Goal: Task Accomplishment & Management: Manage account settings

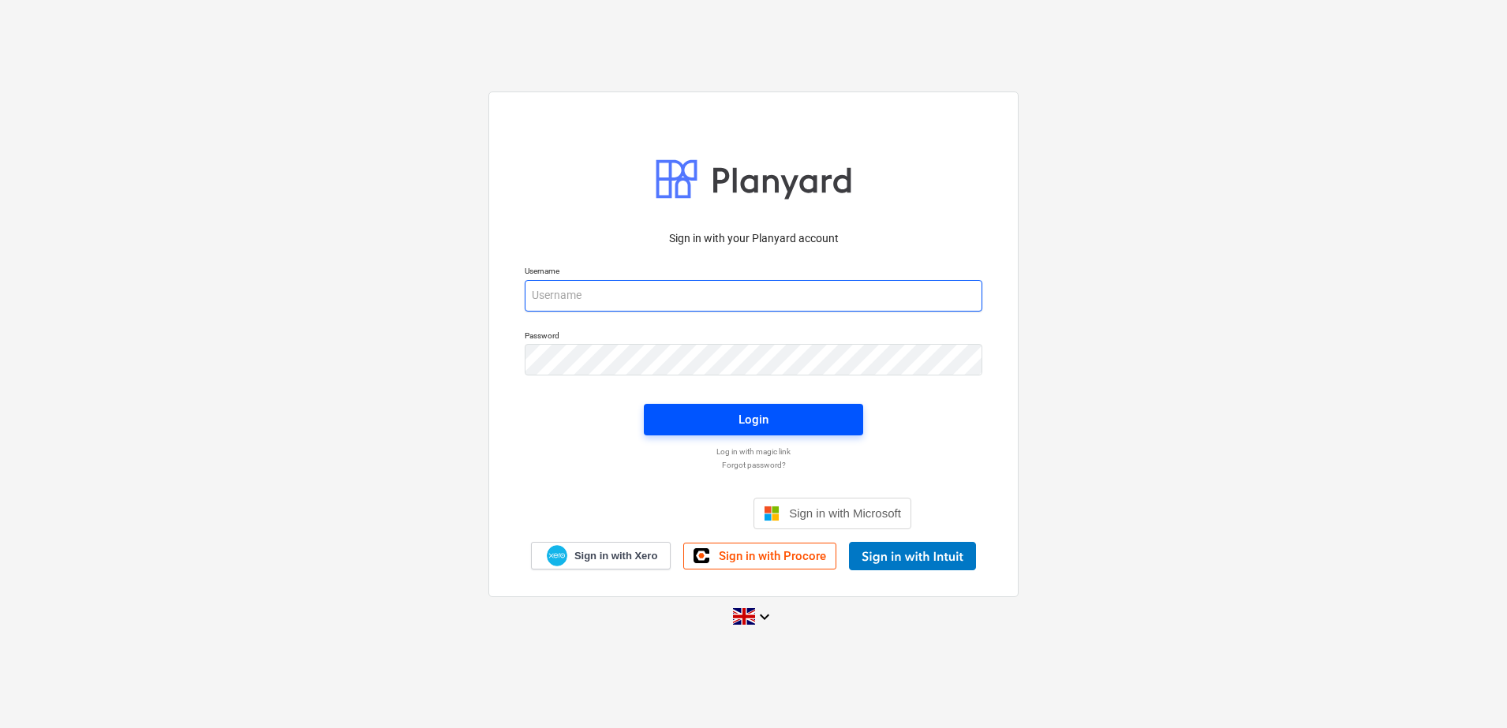
type input "[EMAIL_ADDRESS][DOMAIN_NAME]"
click at [777, 407] on button "Login" at bounding box center [753, 420] width 219 height 32
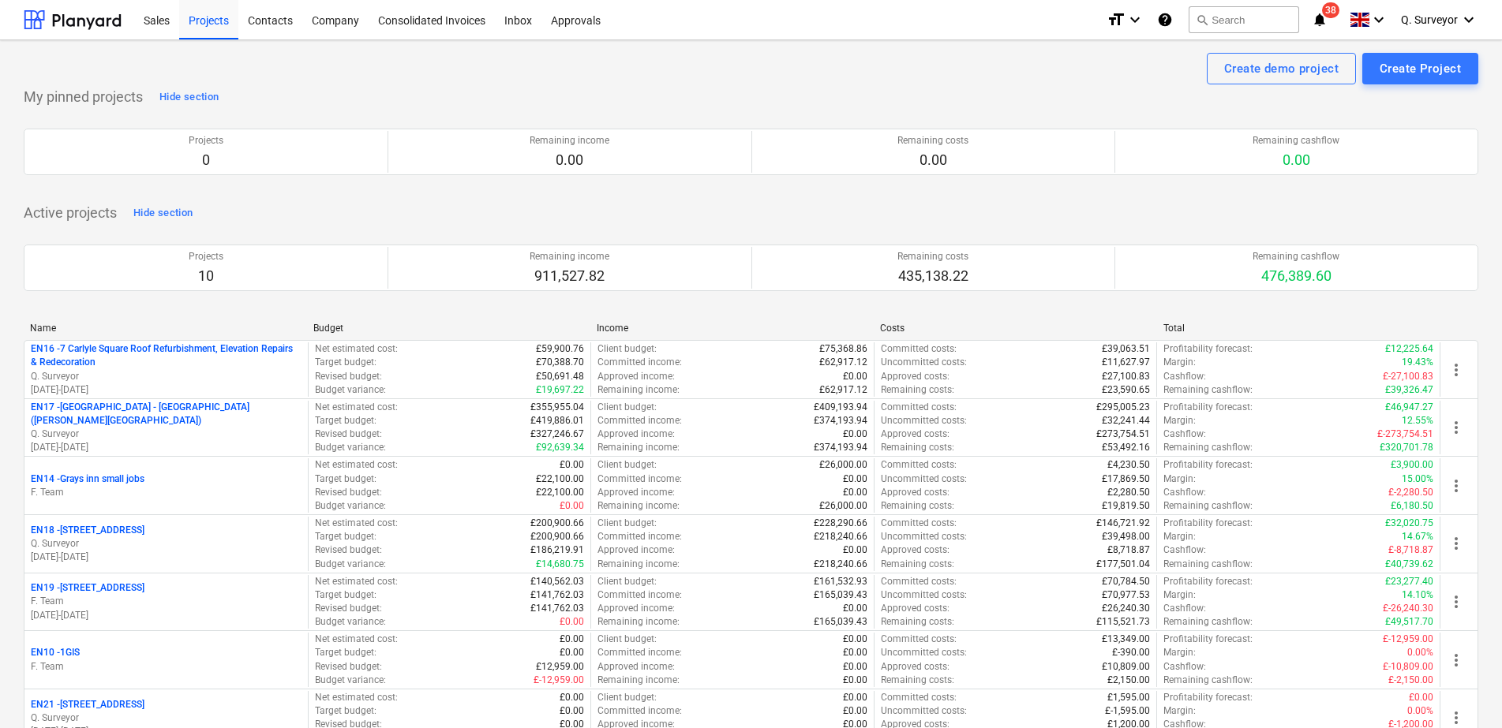
click at [1317, 17] on icon "notifications" at bounding box center [1320, 19] width 16 height 19
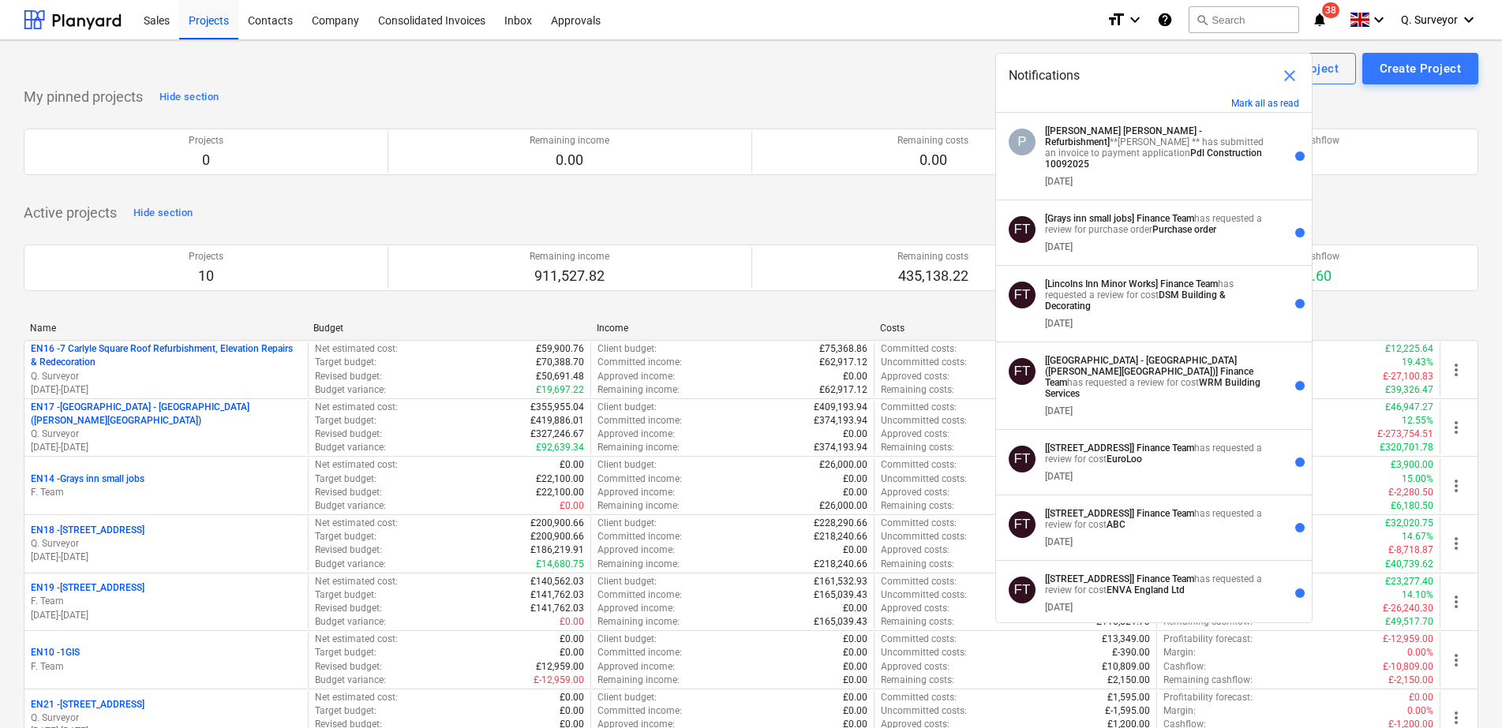
click at [774, 62] on div "Create demo project Create Project" at bounding box center [751, 69] width 1455 height 32
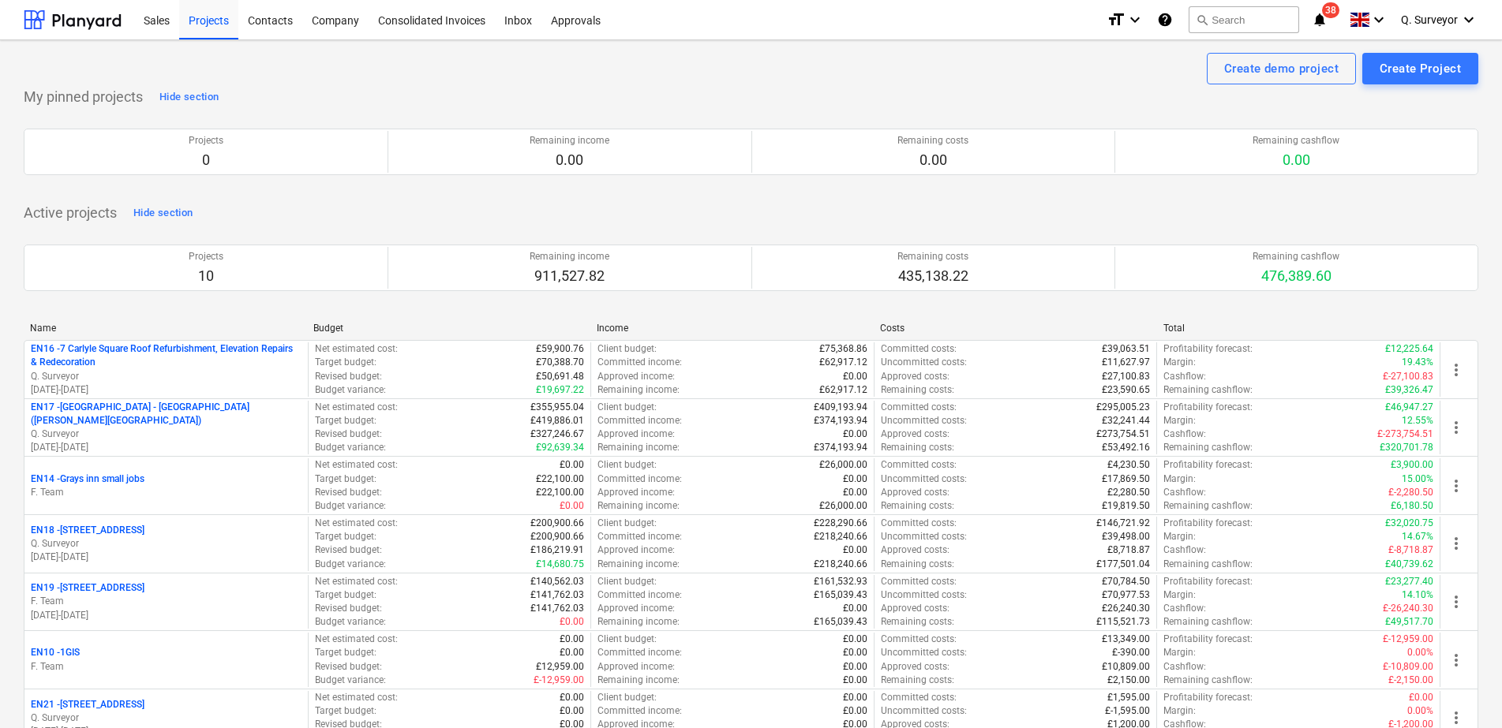
click at [1312, 16] on icon "notifications" at bounding box center [1320, 19] width 16 height 19
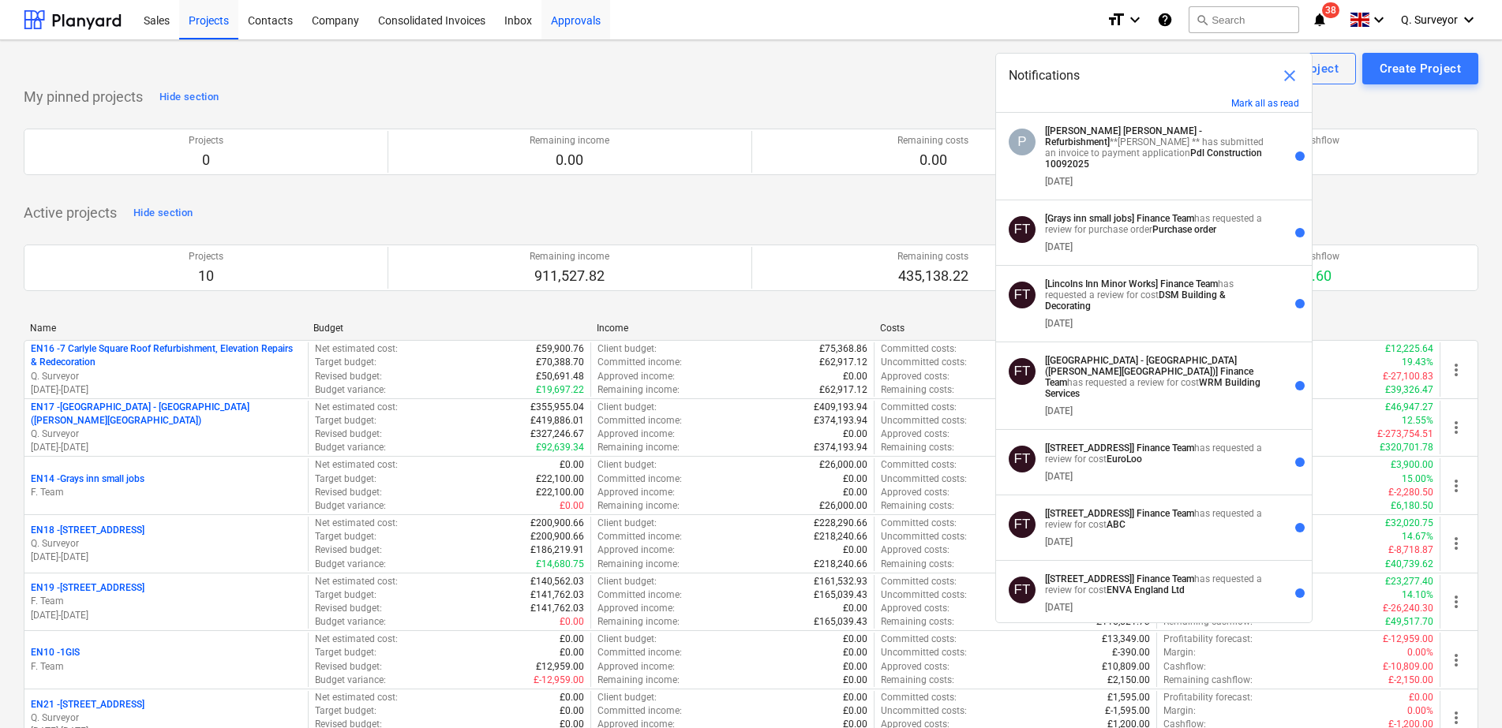
click at [586, 28] on div "Approvals" at bounding box center [575, 19] width 69 height 40
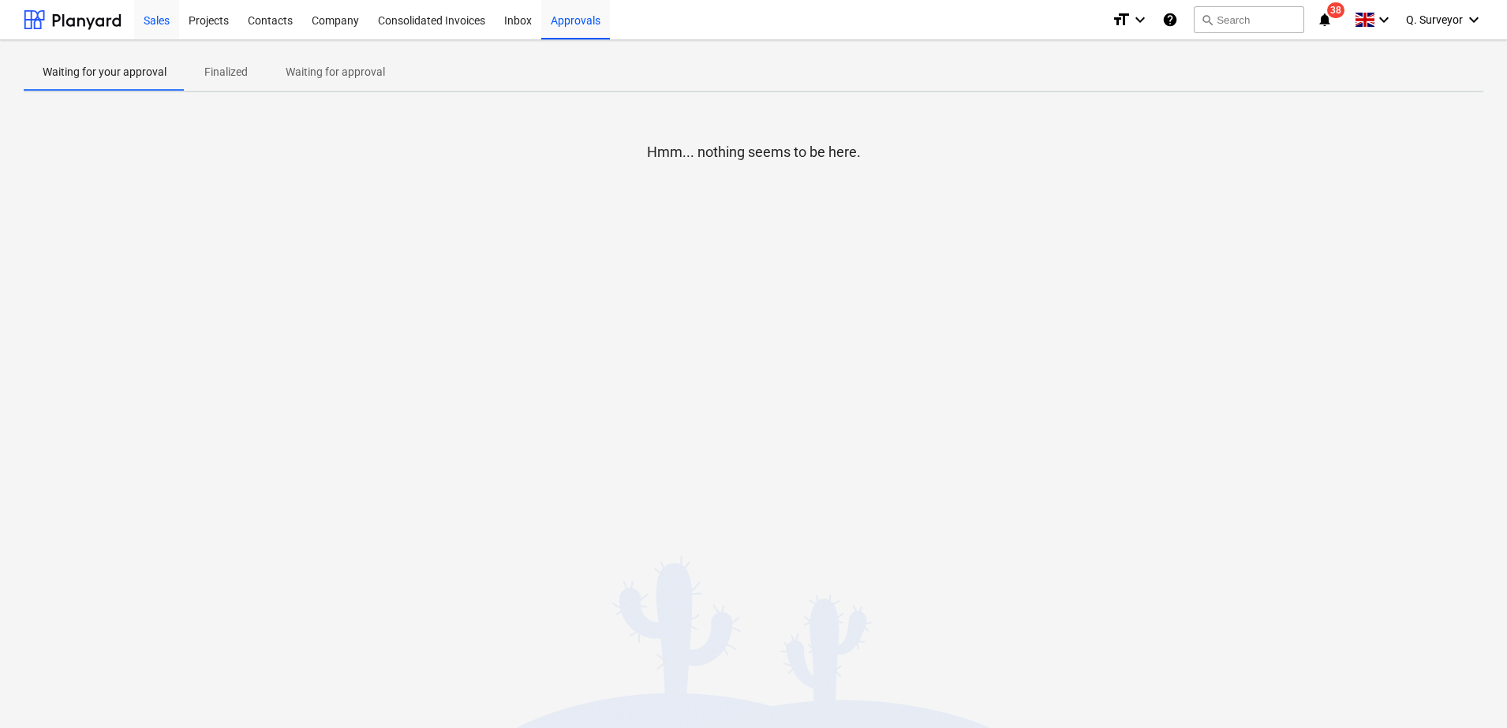
click at [144, 13] on div "Sales" at bounding box center [156, 19] width 45 height 40
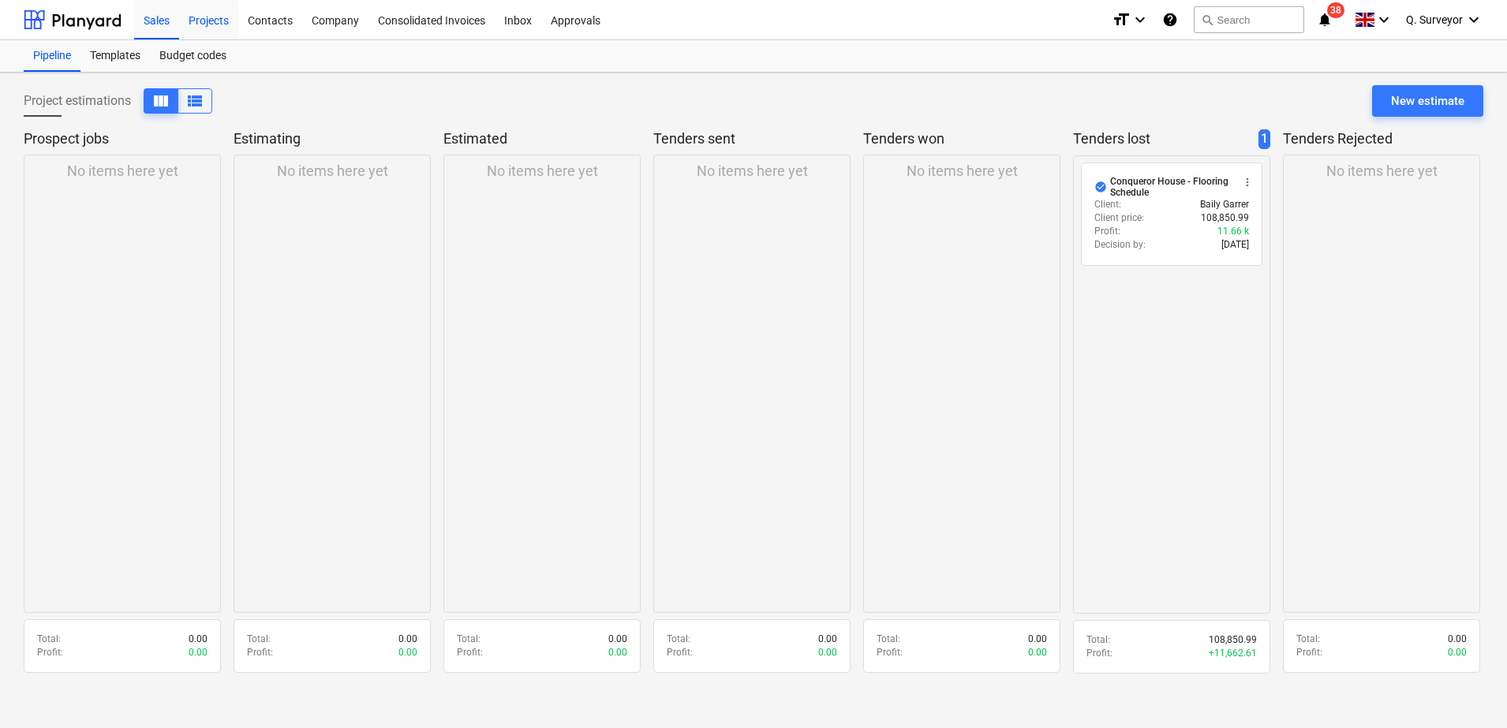
click at [201, 24] on div "Projects" at bounding box center [208, 19] width 59 height 40
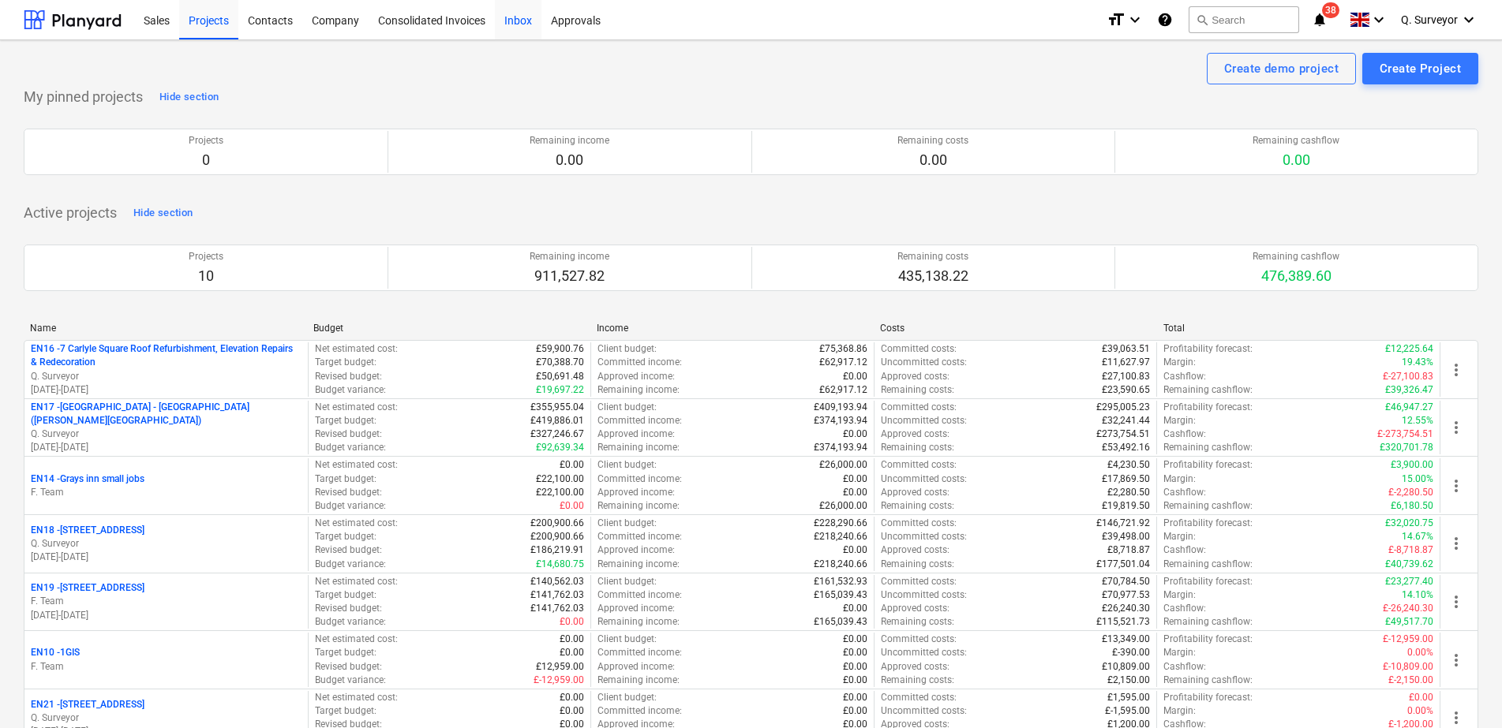
click at [519, 21] on div "Inbox" at bounding box center [518, 19] width 47 height 40
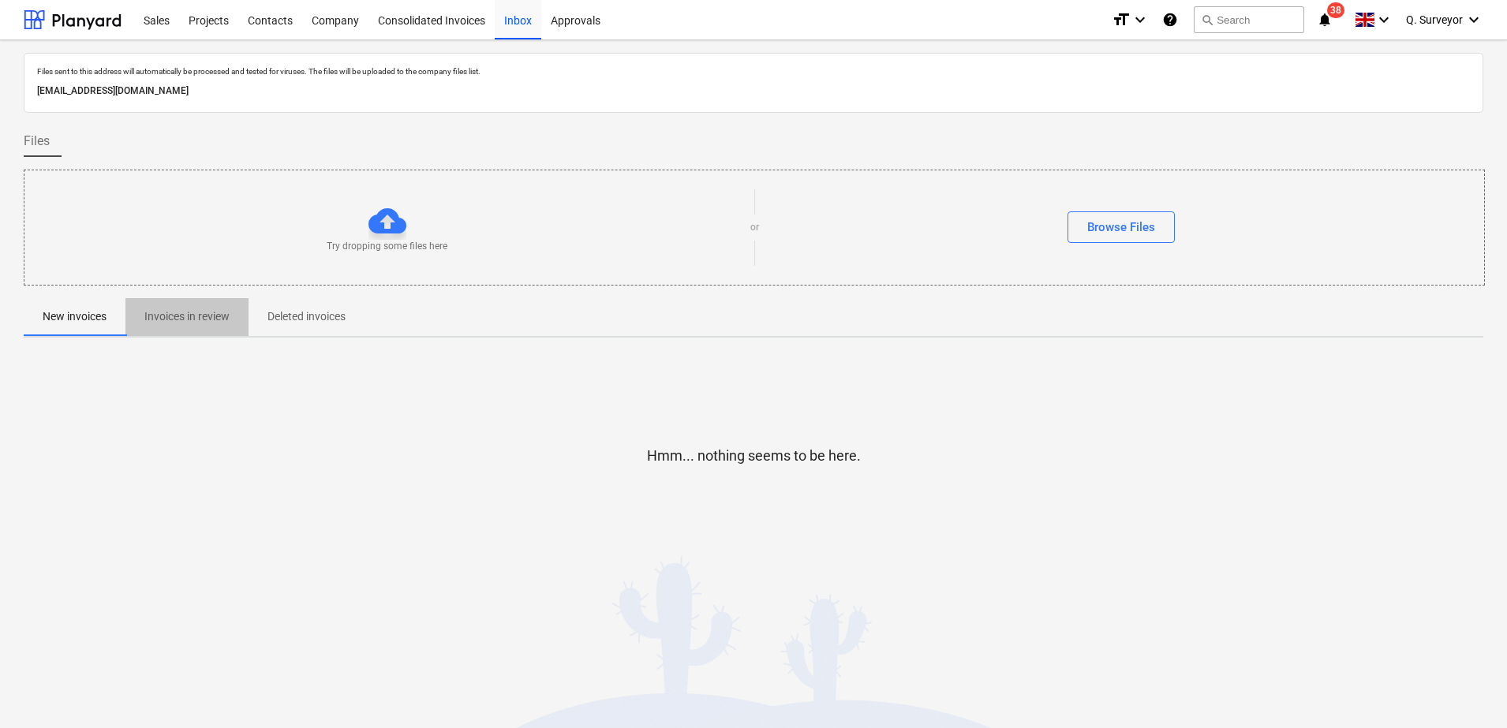
click at [161, 320] on p "Invoices in review" at bounding box center [186, 317] width 85 height 17
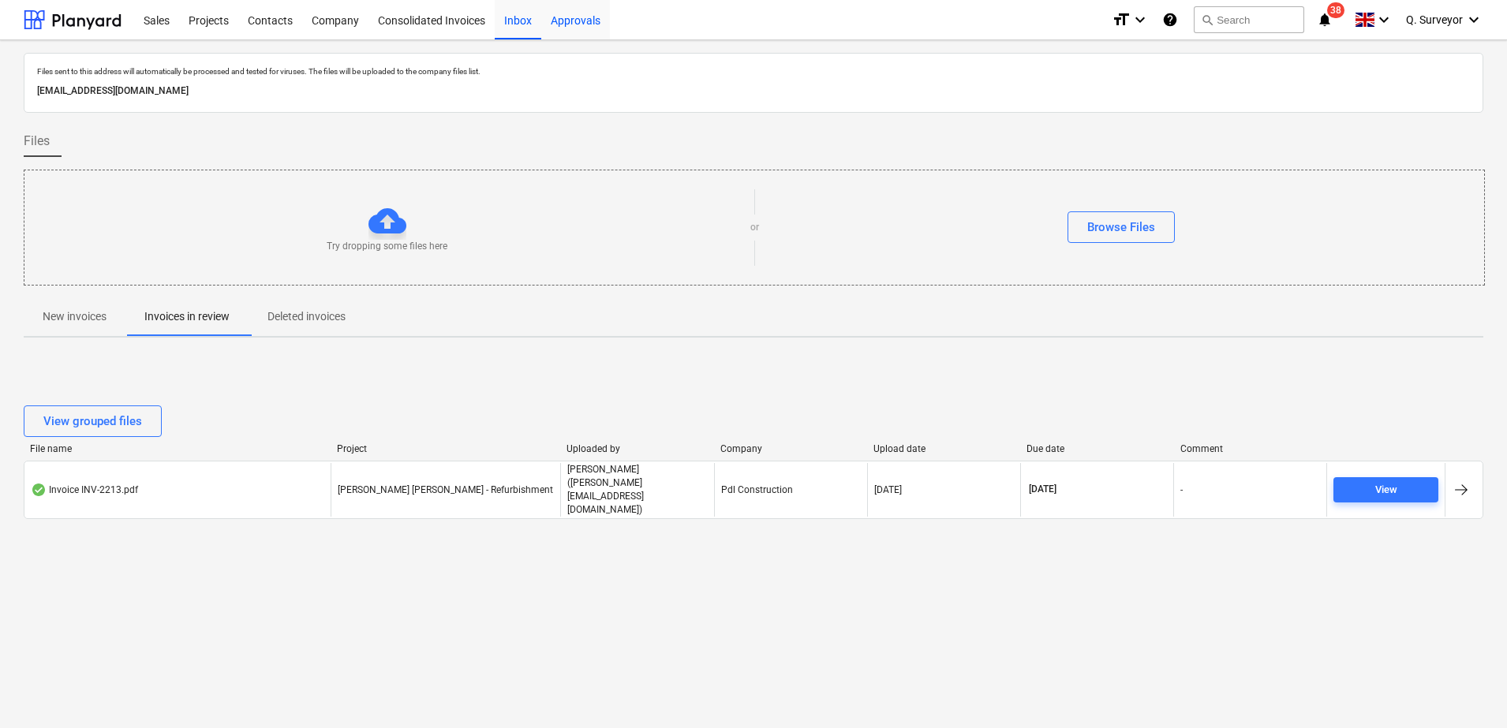
click at [571, 24] on div "Approvals" at bounding box center [575, 19] width 69 height 40
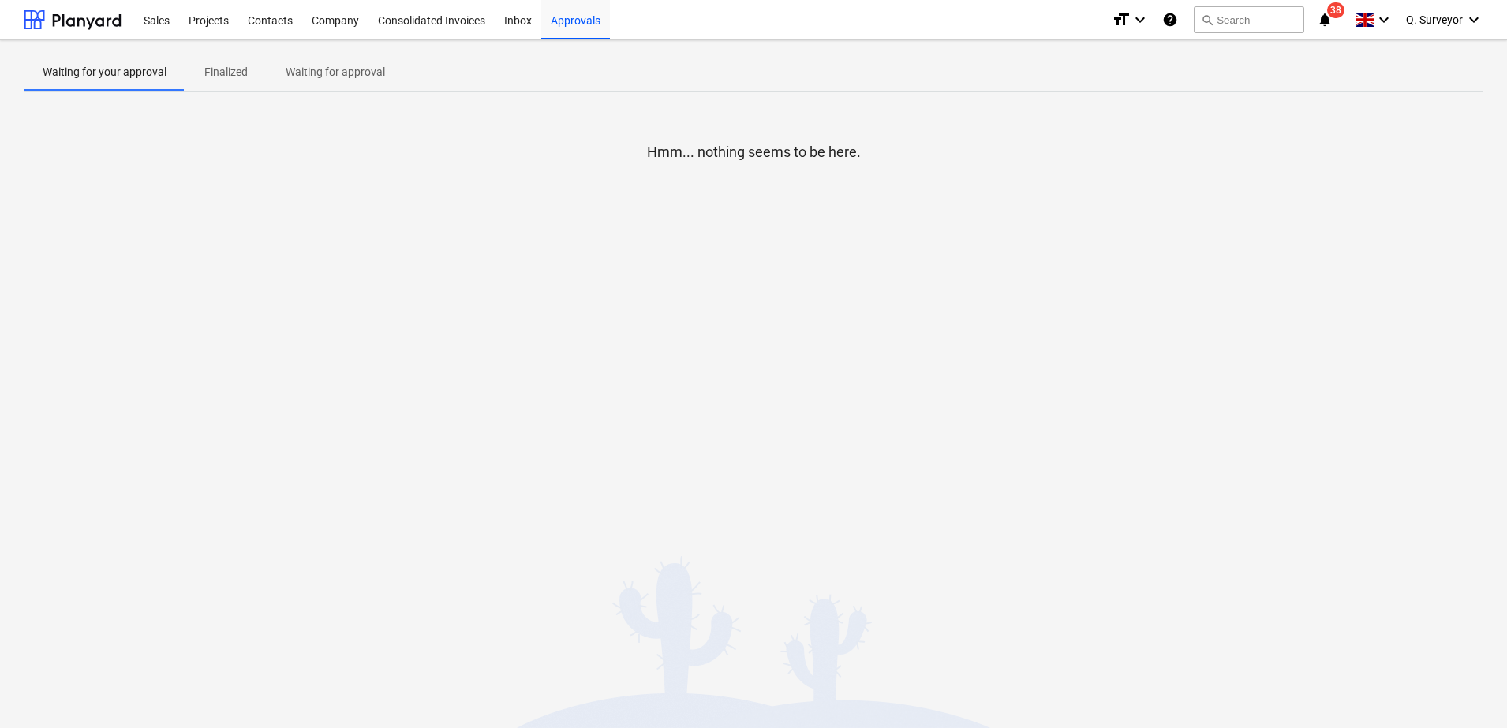
click at [342, 66] on p "Waiting for approval" at bounding box center [335, 72] width 99 height 17
click at [526, 24] on div "Inbox" at bounding box center [518, 19] width 47 height 40
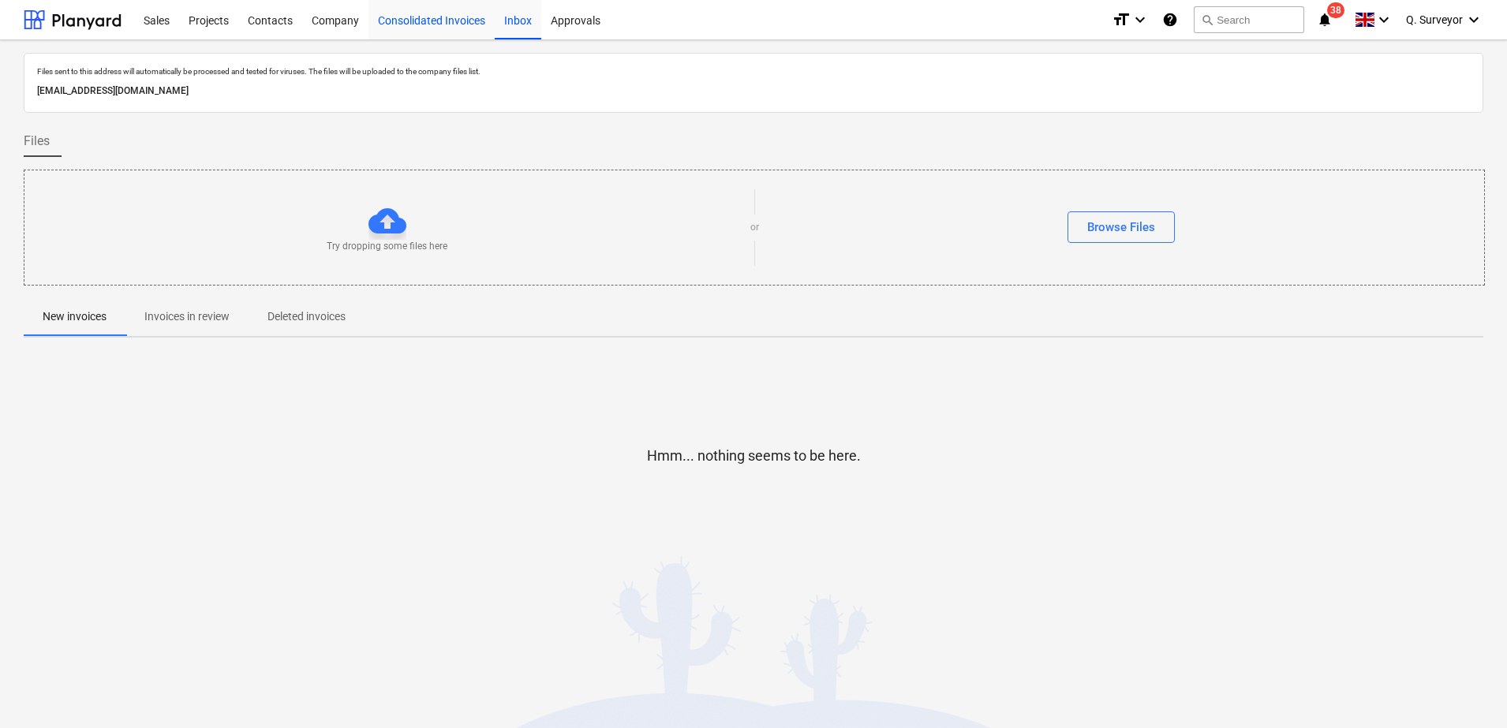
click at [448, 32] on div "Consolidated Invoices" at bounding box center [432, 19] width 126 height 40
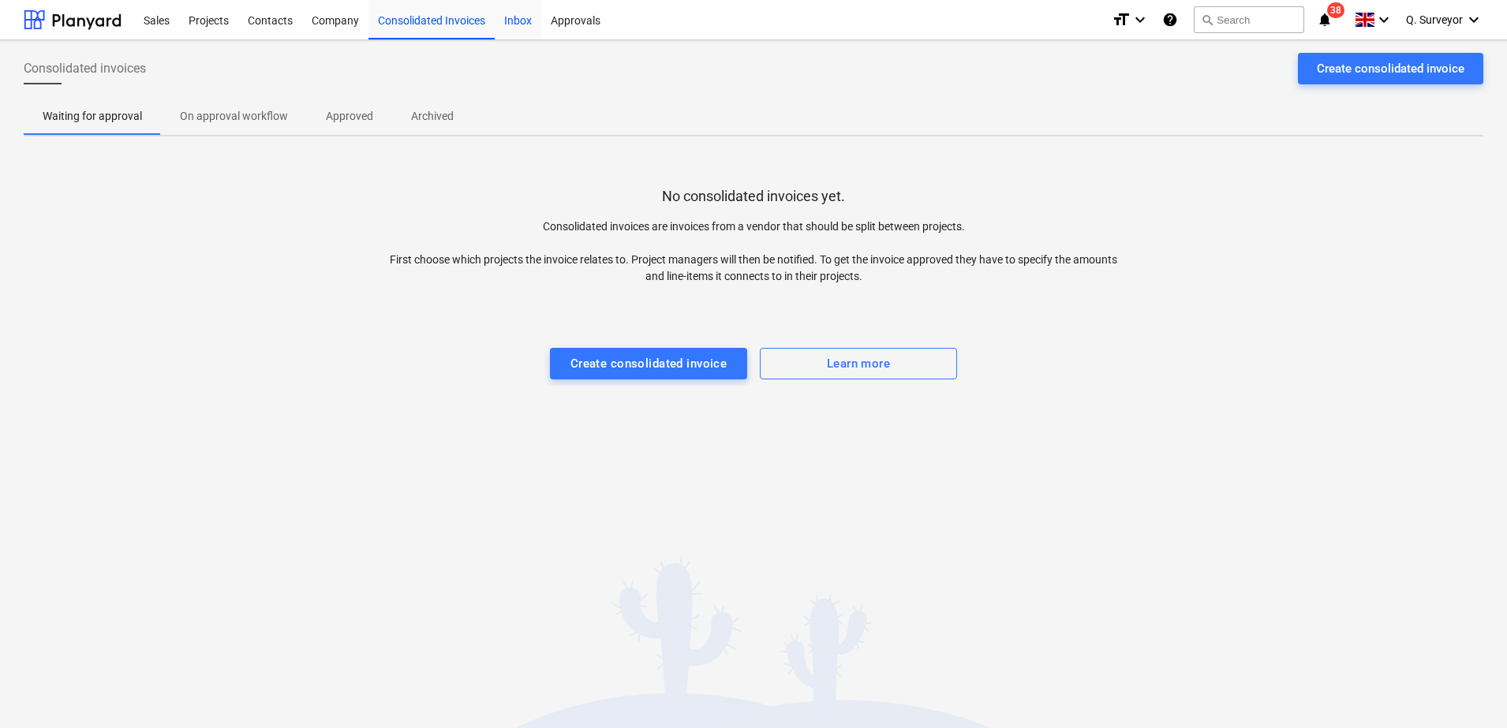
click at [532, 14] on div "Inbox" at bounding box center [518, 19] width 47 height 40
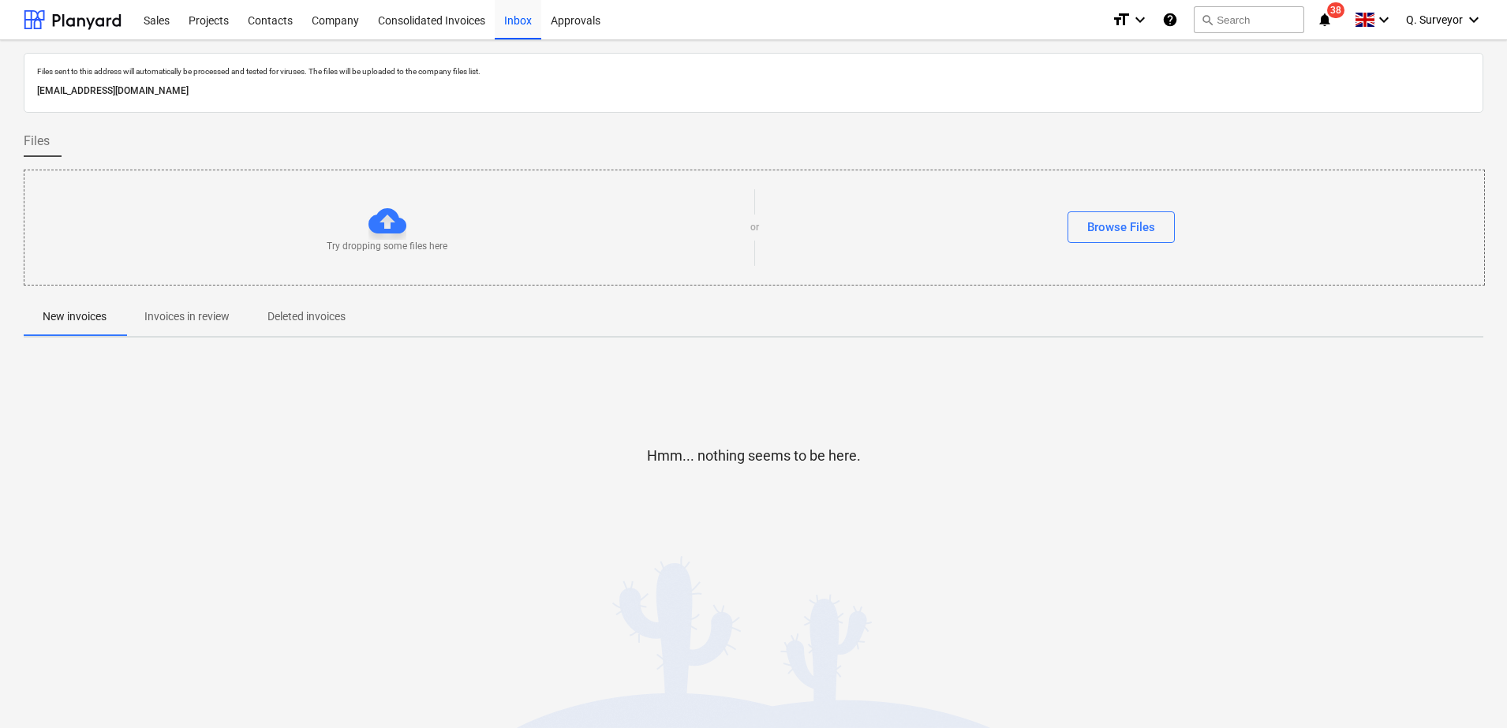
click at [130, 320] on span "Invoices in review" at bounding box center [186, 317] width 123 height 26
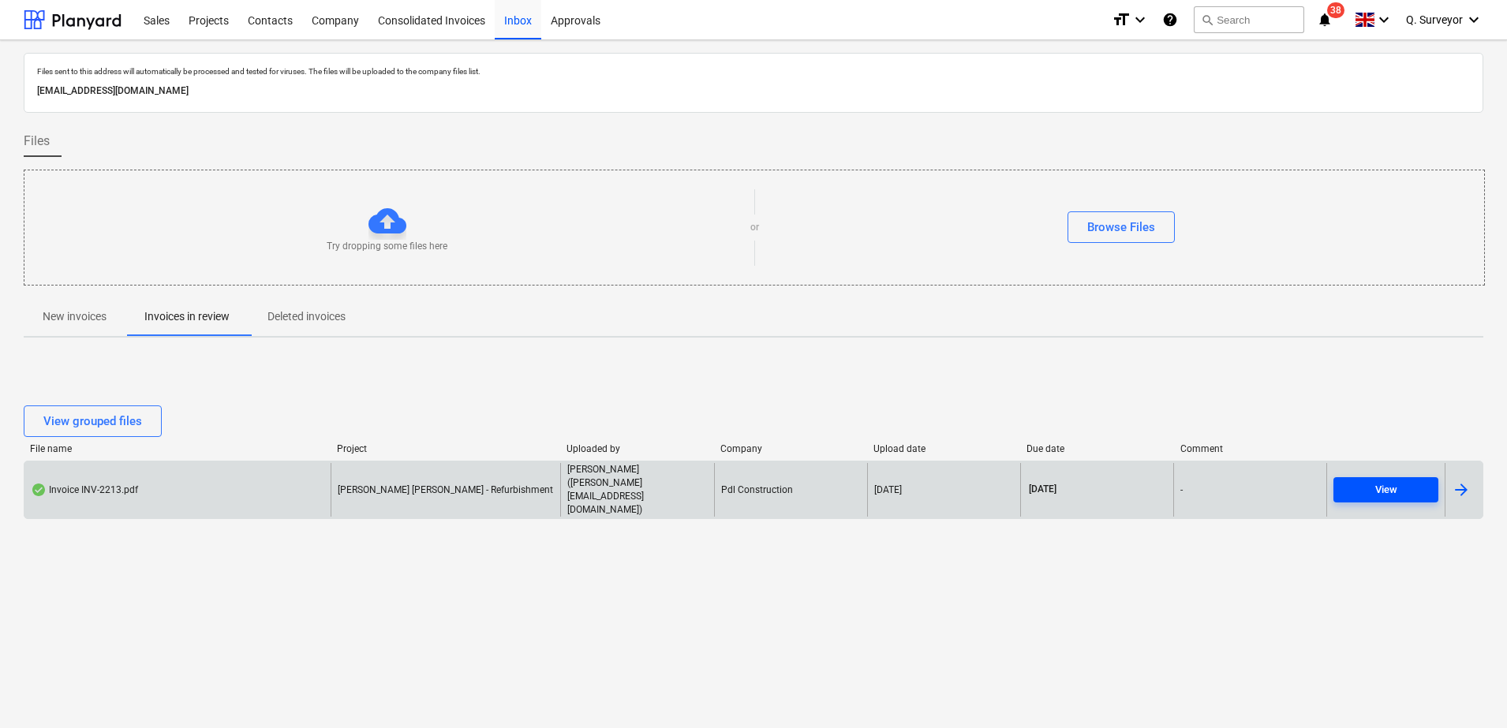
click at [1405, 499] on button "View" at bounding box center [1386, 489] width 105 height 25
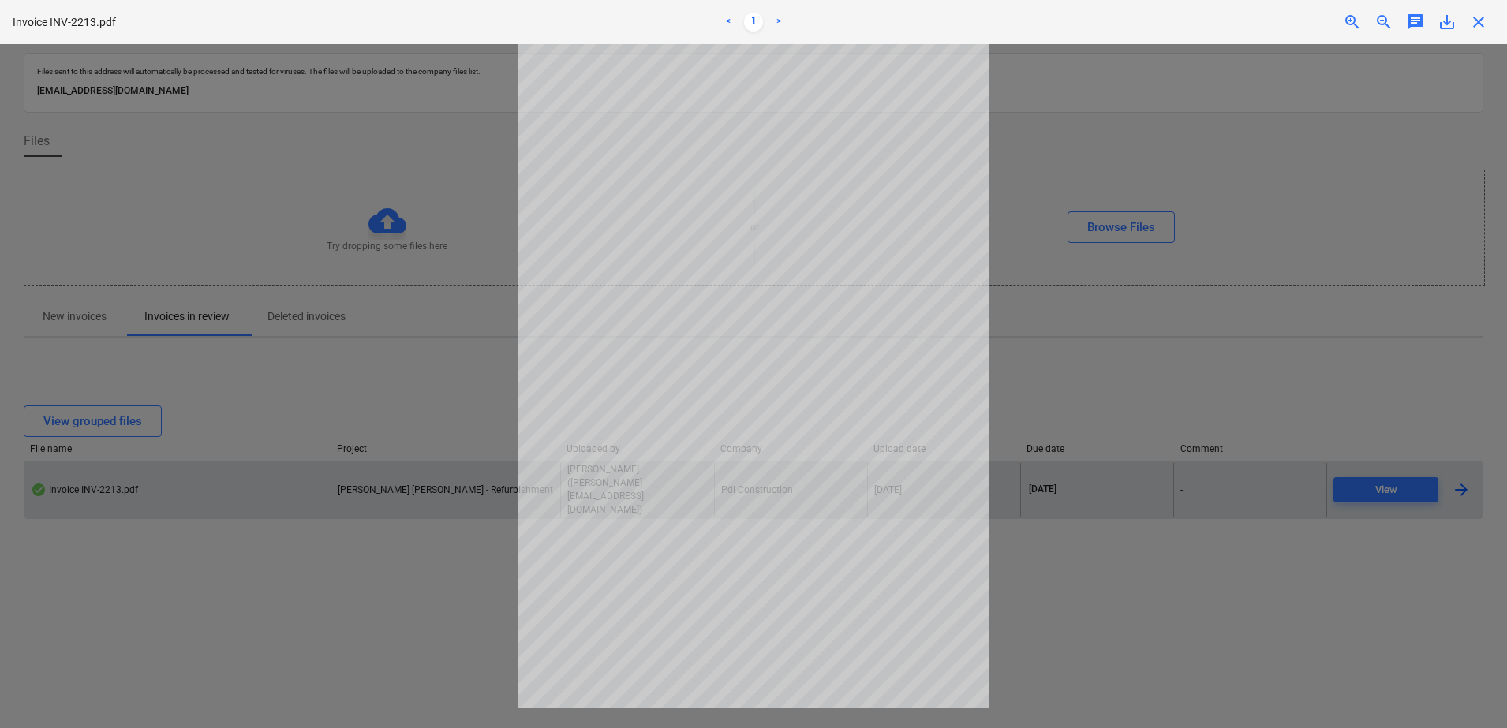
click at [1106, 375] on div at bounding box center [753, 386] width 1507 height 684
click at [1032, 106] on div at bounding box center [753, 386] width 1507 height 684
click at [285, 365] on div at bounding box center [753, 386] width 1507 height 684
drag, startPoint x: 351, startPoint y: 629, endPoint x: 459, endPoint y: 620, distance: 108.5
click at [367, 630] on div at bounding box center [753, 386] width 1507 height 684
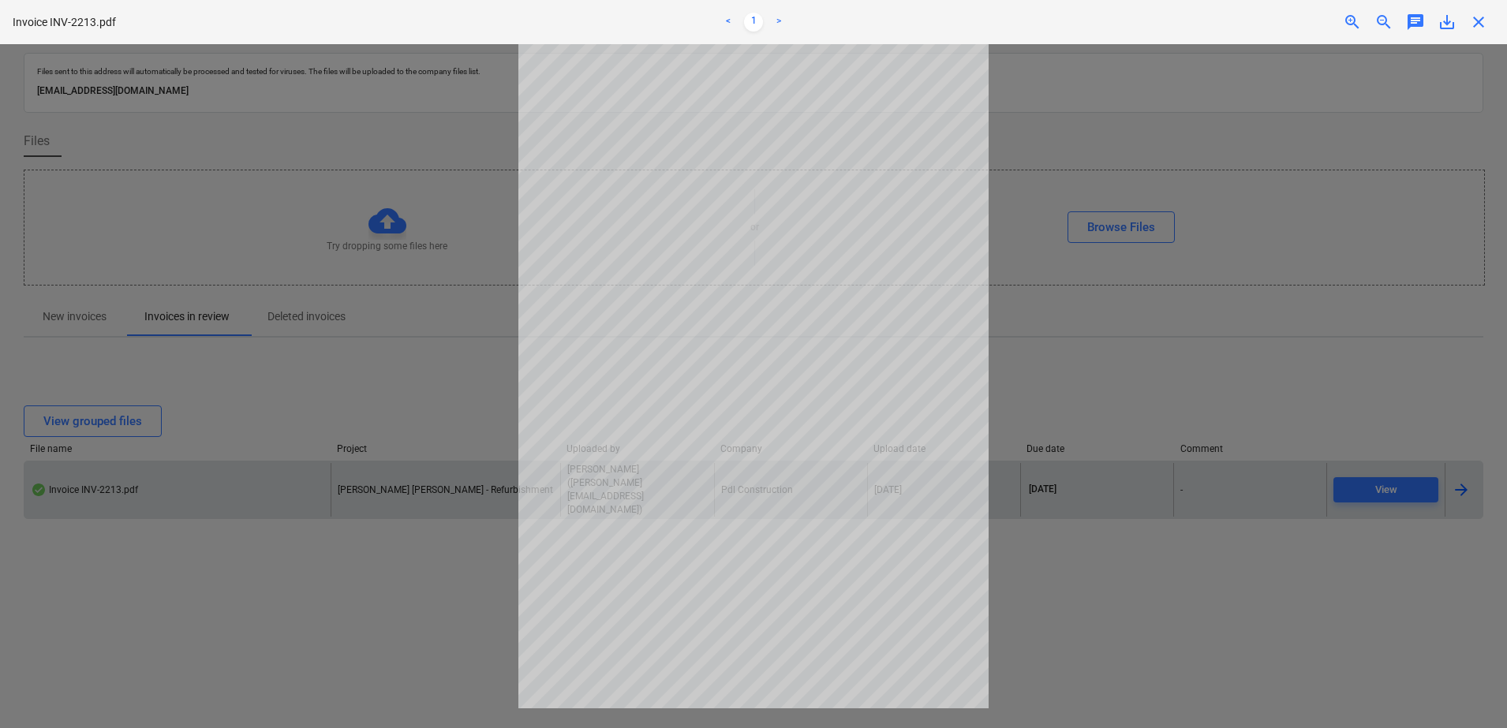
click at [1474, 33] on div "Invoice INV-2213.pdf < 1 > zoom_in zoom_out chat 0 save_alt close" at bounding box center [753, 22] width 1507 height 44
click at [1475, 24] on span "close" at bounding box center [1479, 22] width 19 height 19
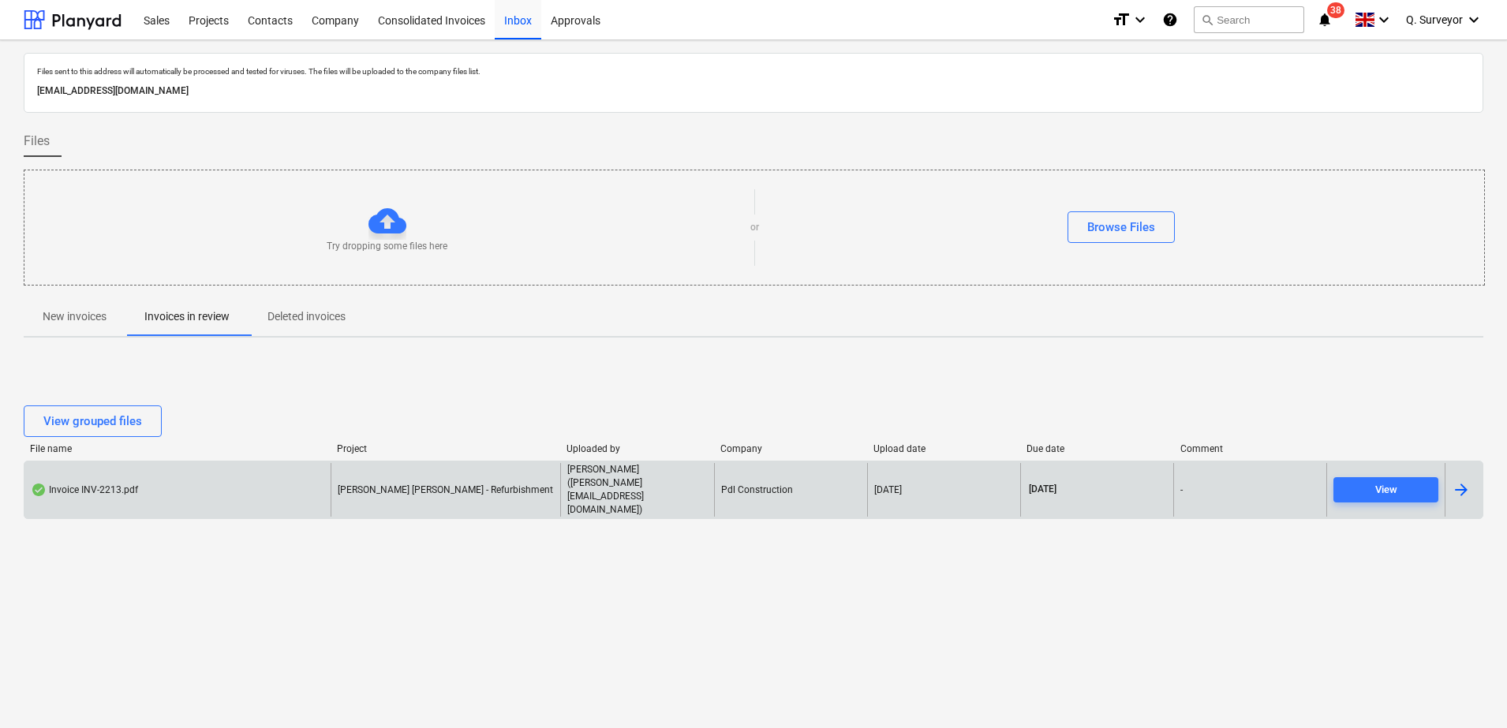
click at [1332, 9] on span "38" at bounding box center [1335, 10] width 17 height 16
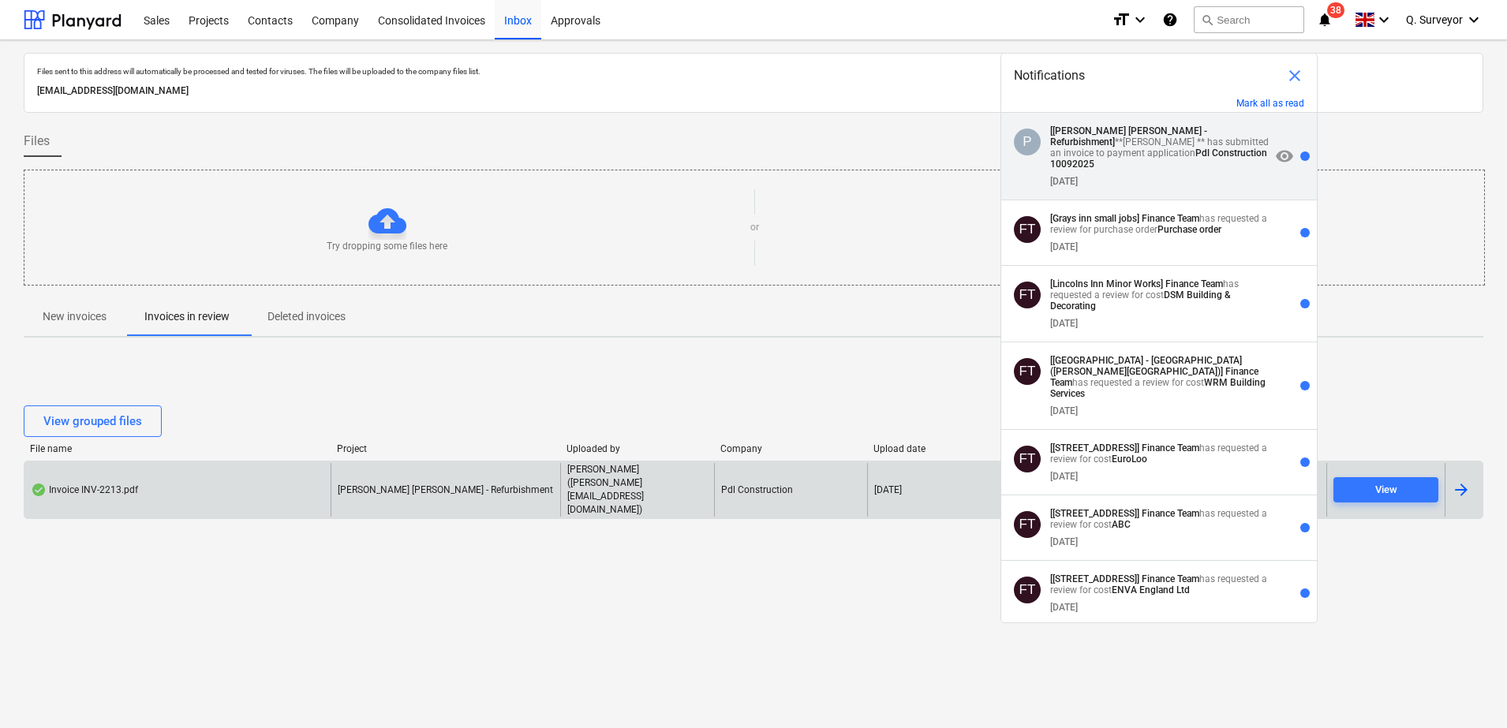
click at [1110, 145] on p "[[PERSON_NAME] [PERSON_NAME] - Refurbishment] **[PERSON_NAME] ** has submitted …" at bounding box center [1160, 147] width 220 height 44
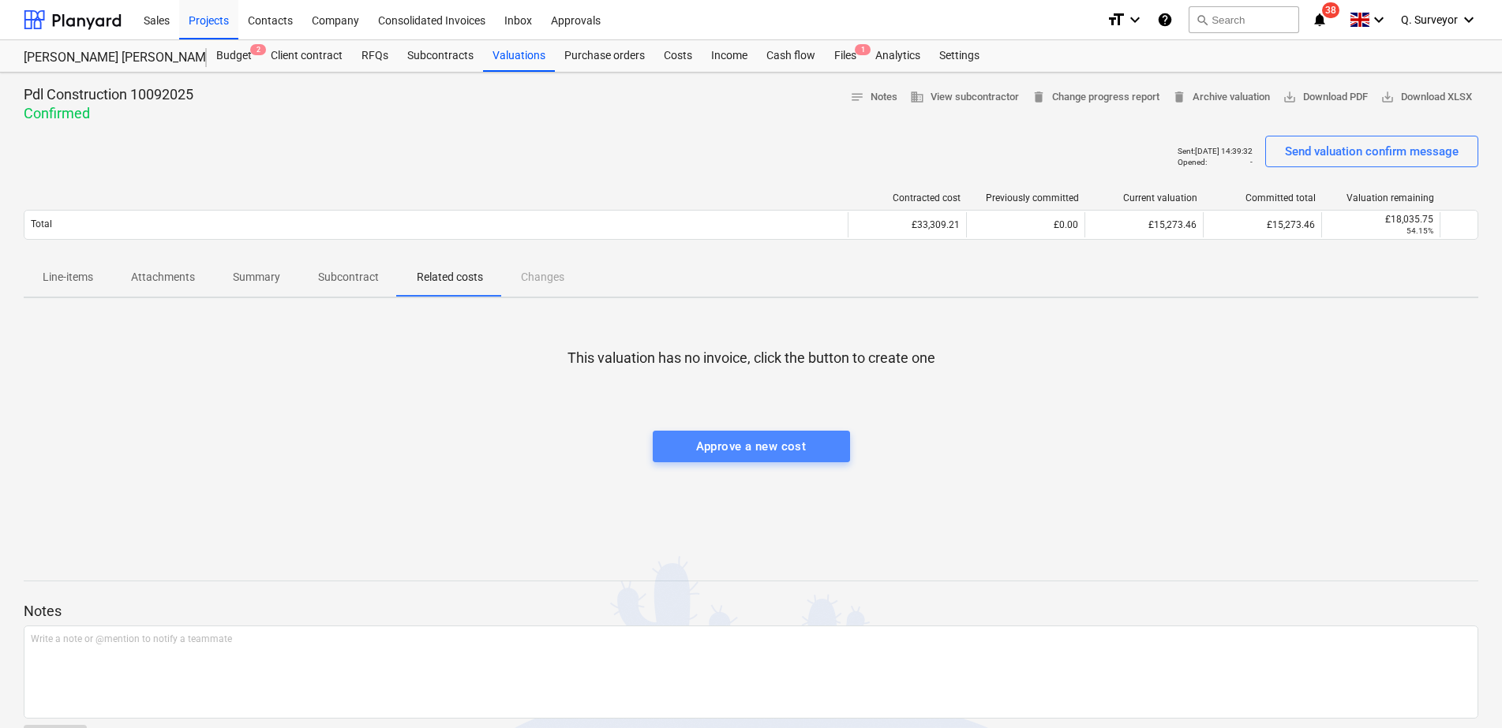
click at [792, 440] on div "Approve a new cost" at bounding box center [751, 446] width 110 height 21
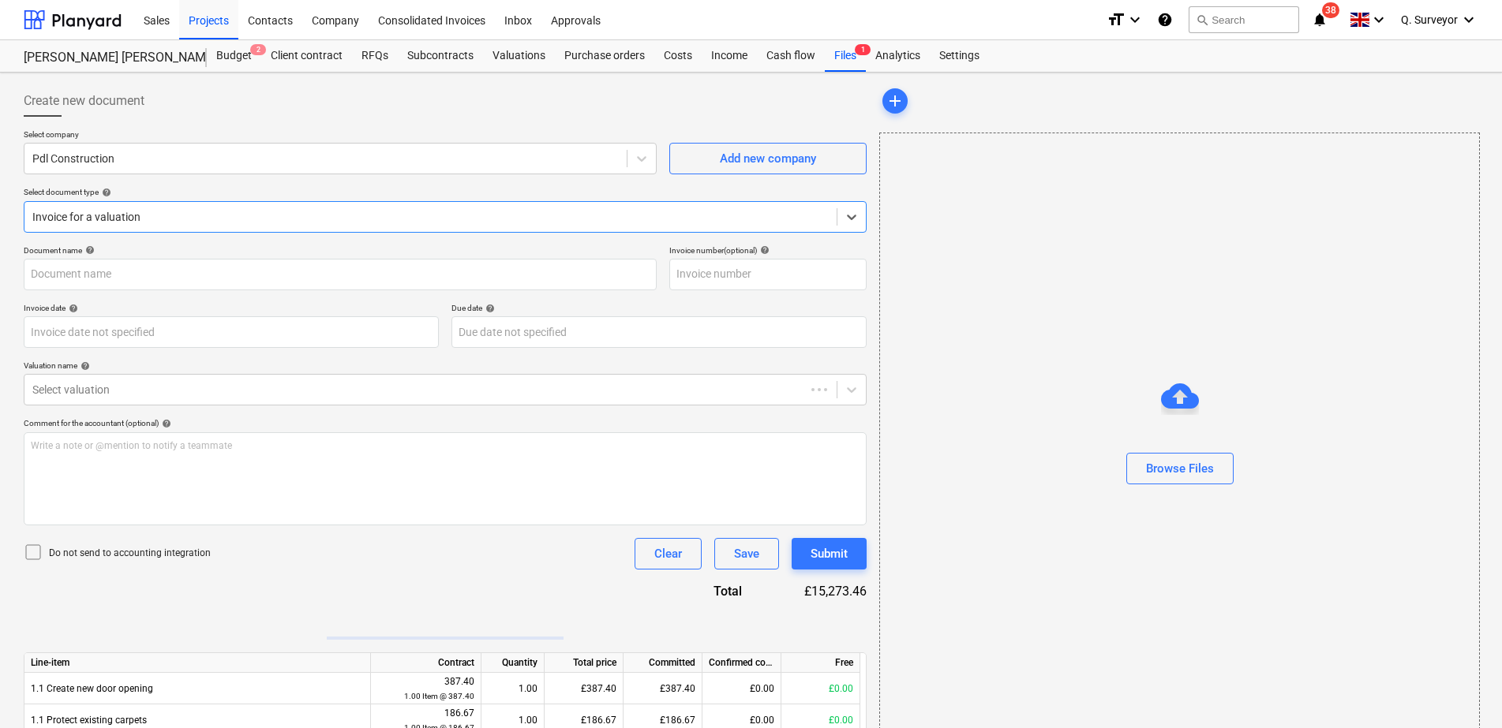
type input "INV-2213"
type input "[DATE]"
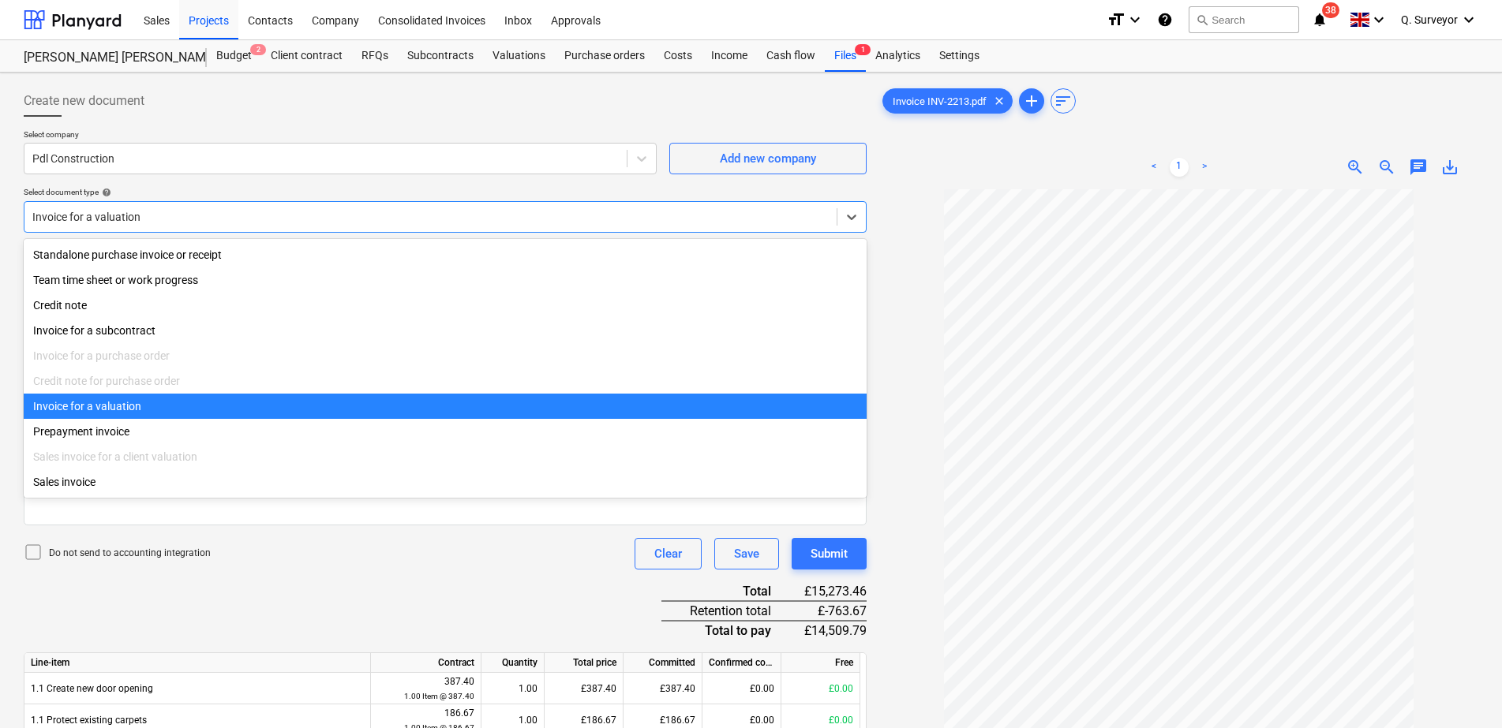
click at [508, 230] on div "Invoice for a valuation" at bounding box center [445, 217] width 843 height 32
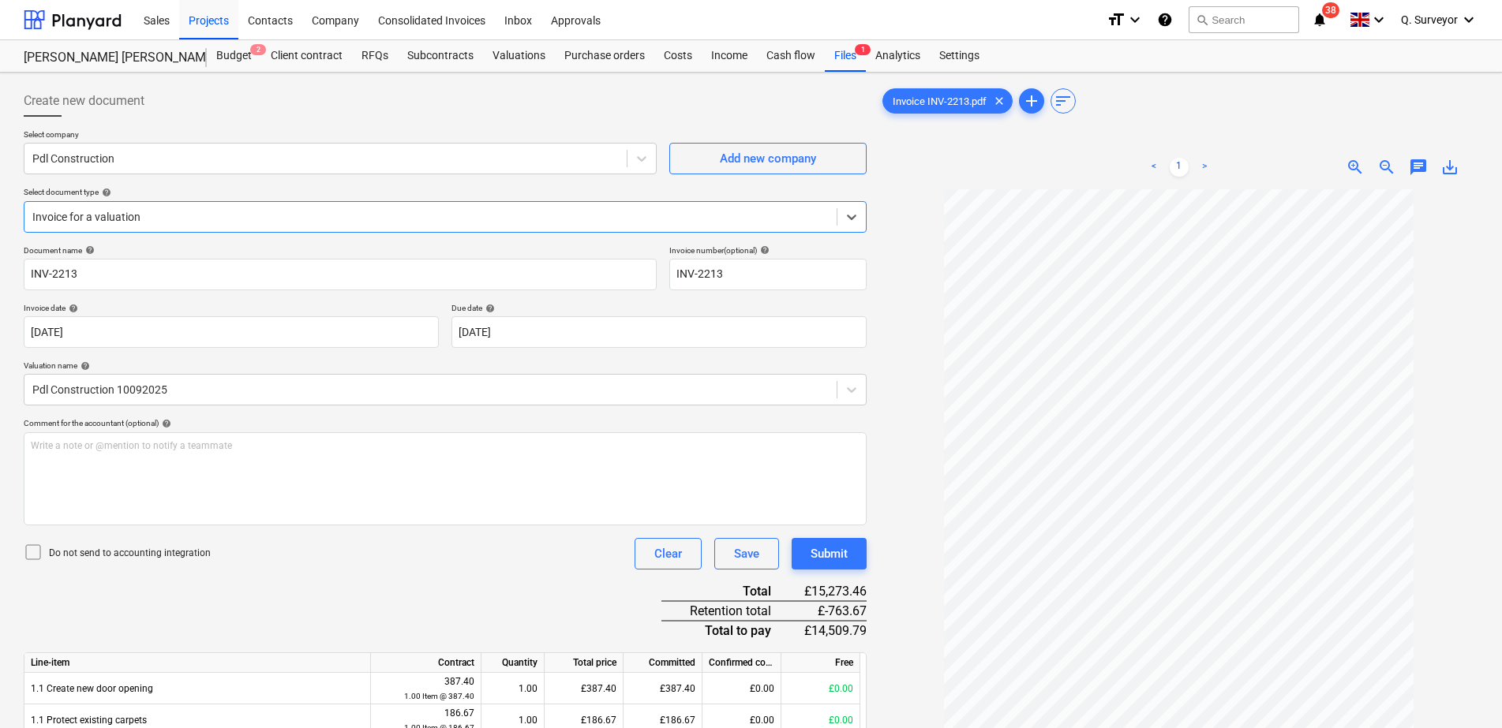
click at [420, 230] on div "Invoice for a valuation" at bounding box center [445, 217] width 843 height 32
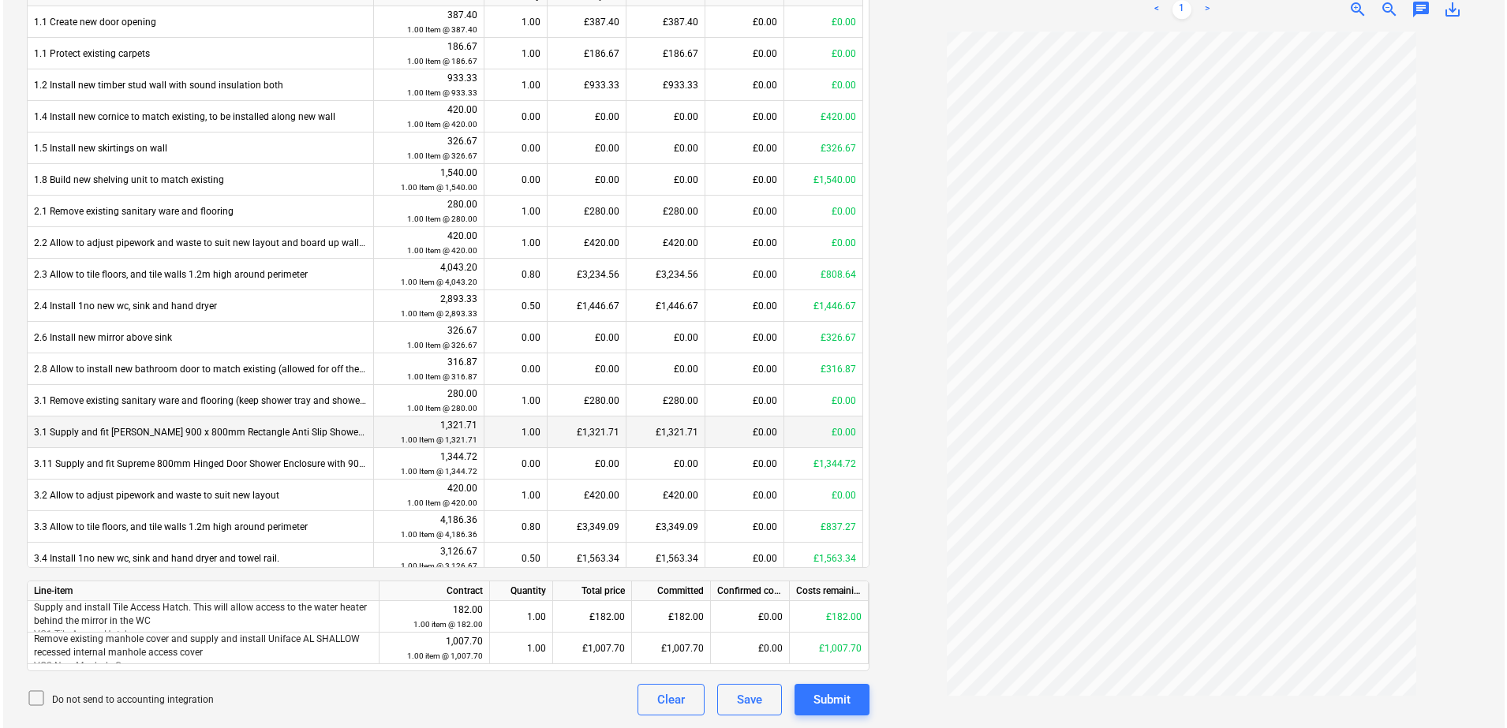
scroll to position [228, 0]
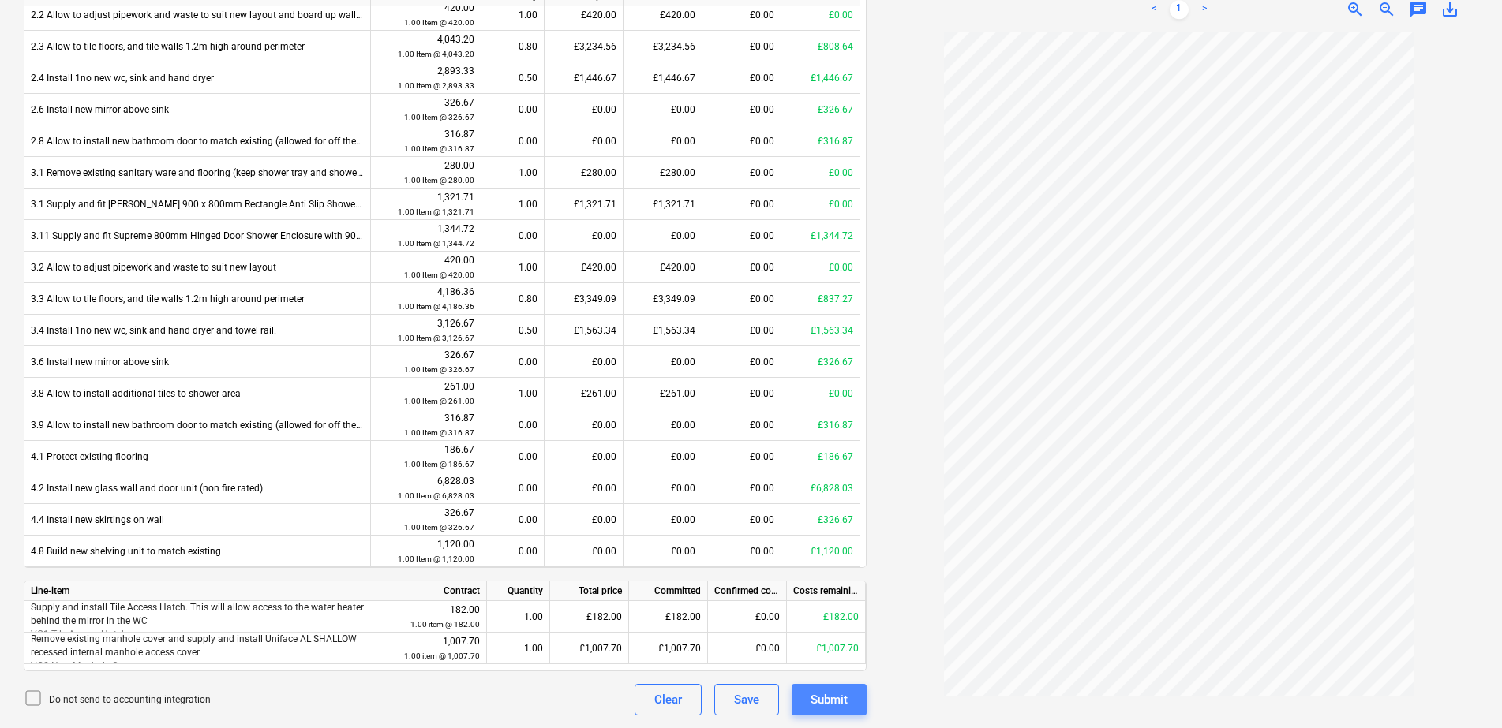
click at [841, 698] on div "Submit" at bounding box center [829, 700] width 37 height 21
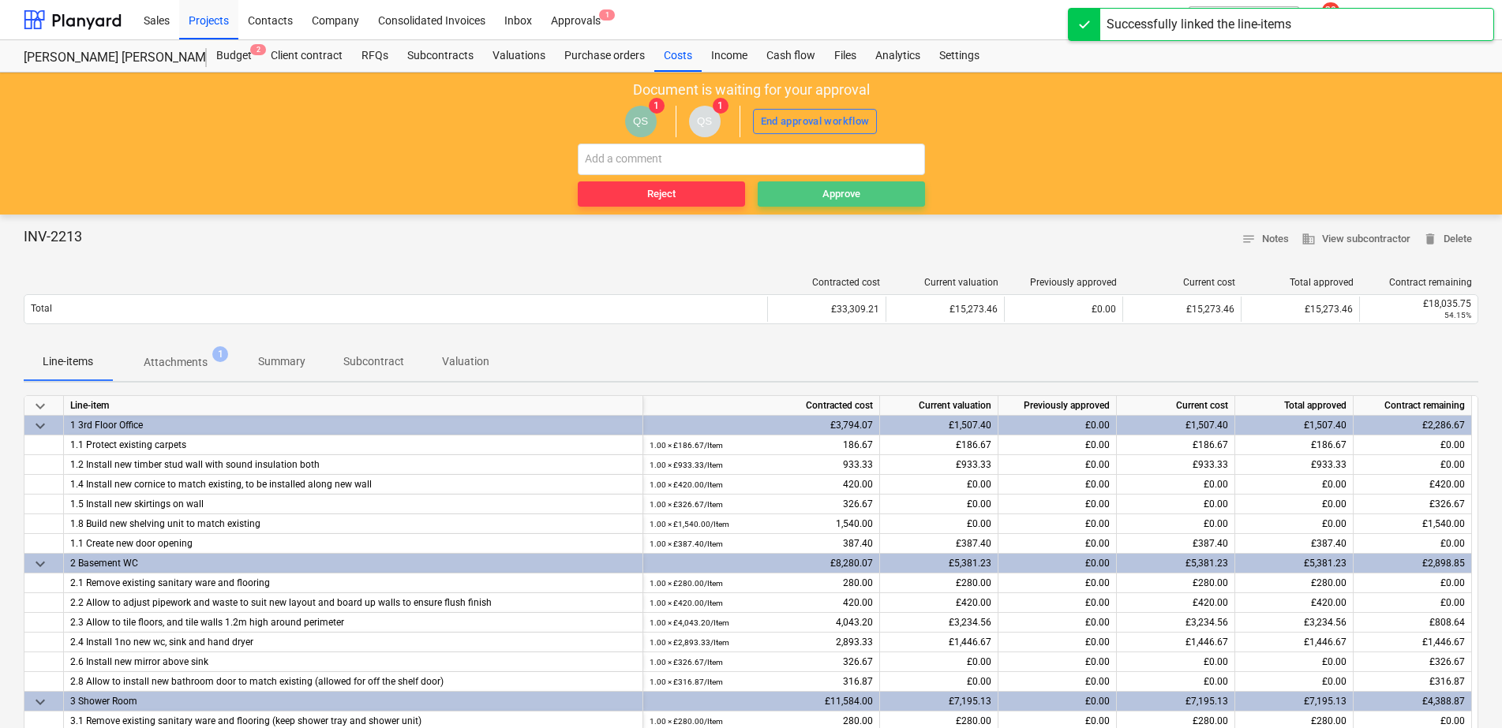
click at [829, 182] on button "Approve" at bounding box center [841, 194] width 167 height 25
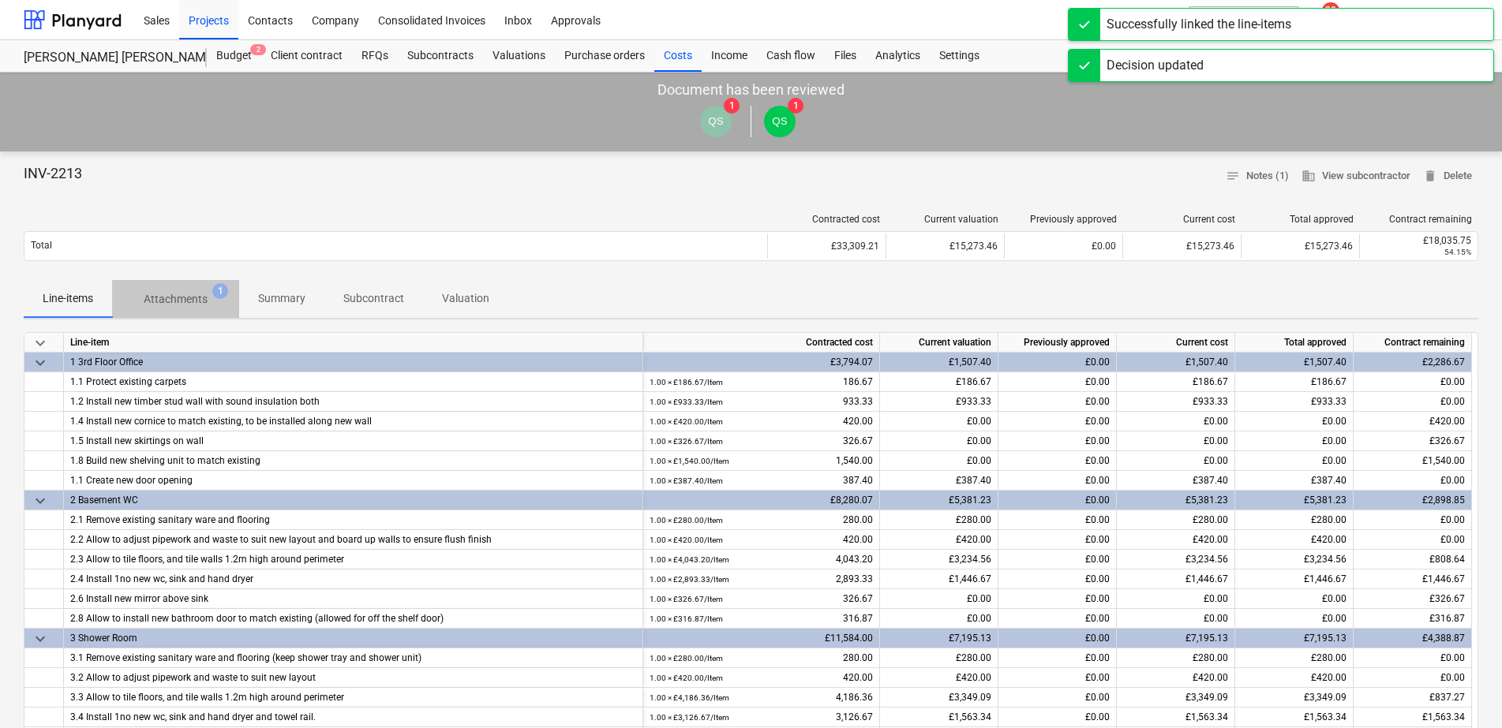
click at [167, 304] on p "Attachments" at bounding box center [176, 299] width 64 height 17
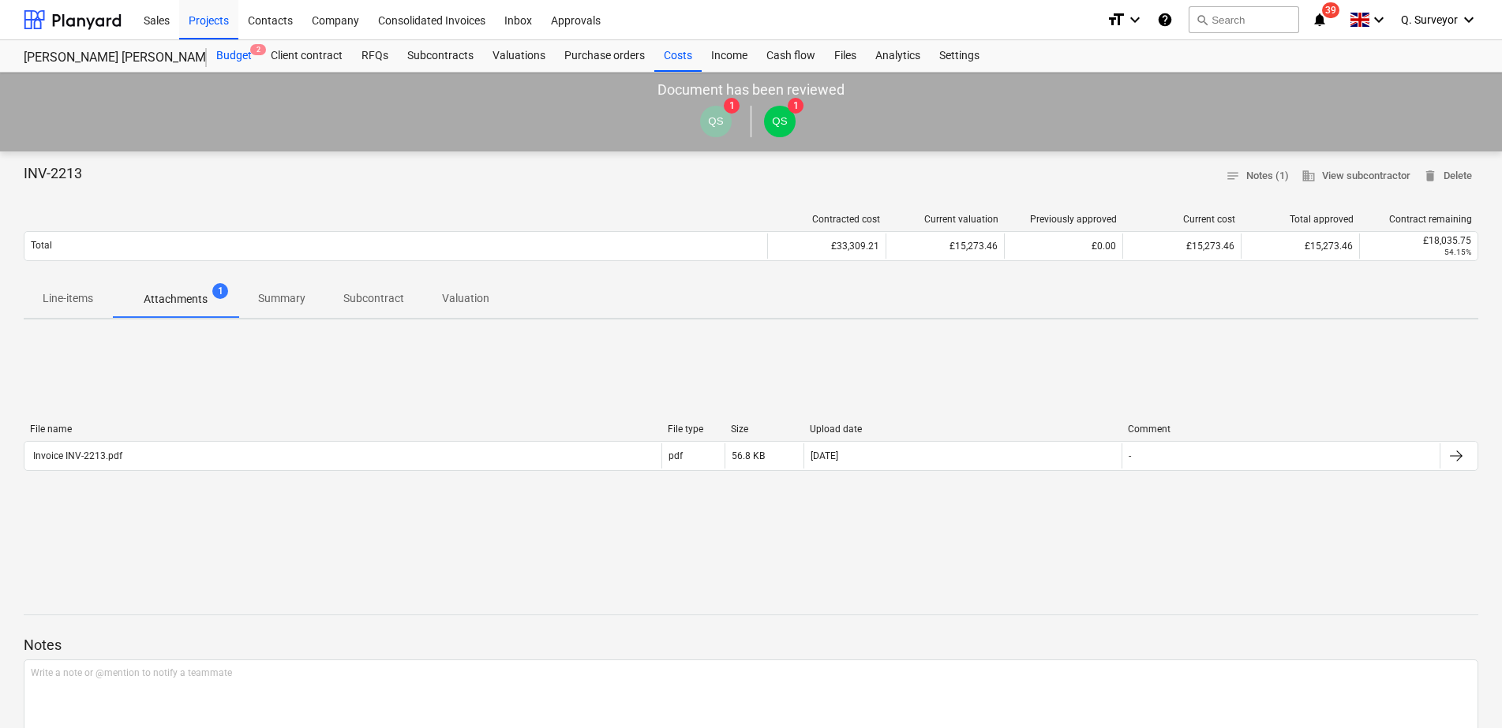
click at [241, 55] on div "Budget 2" at bounding box center [234, 56] width 54 height 32
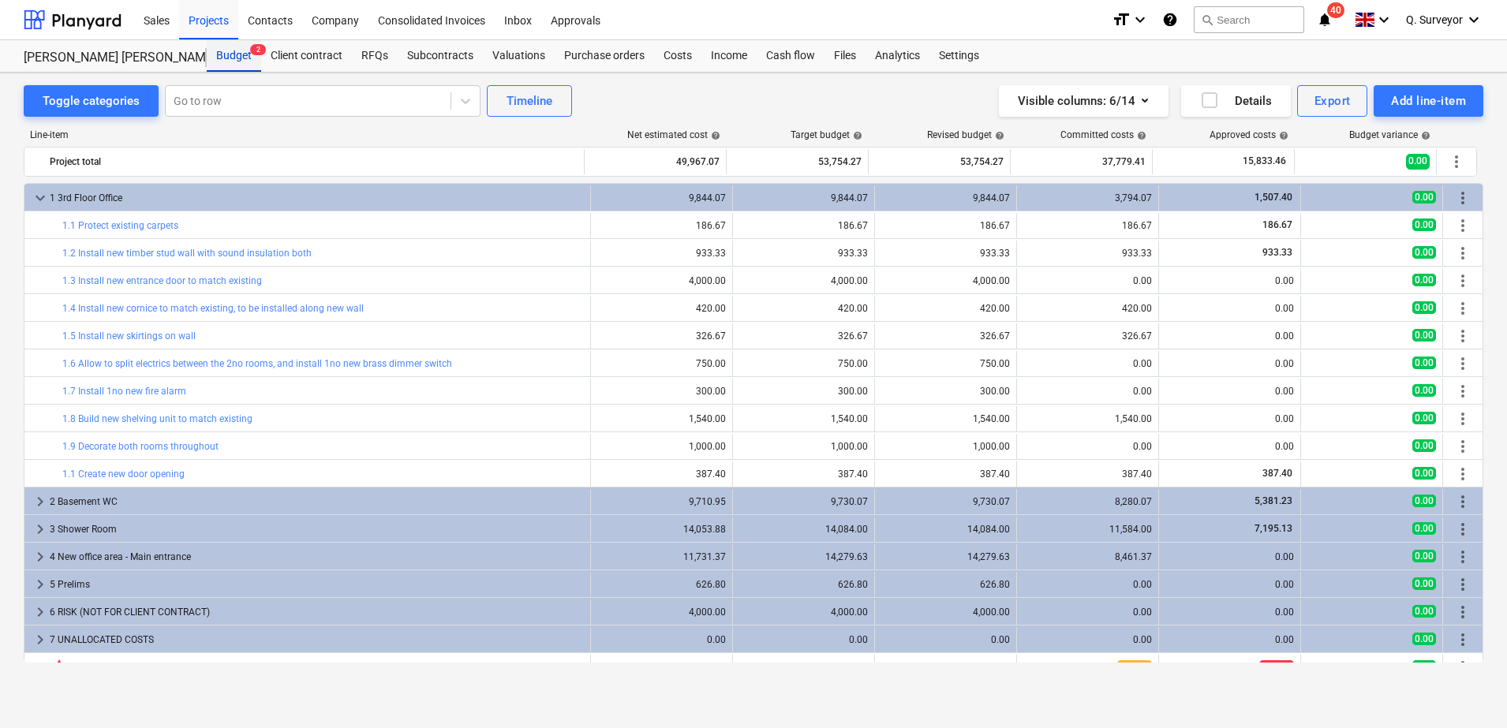
click at [227, 48] on div "Budget 2" at bounding box center [234, 56] width 54 height 32
